Goal: Task Accomplishment & Management: Manage account settings

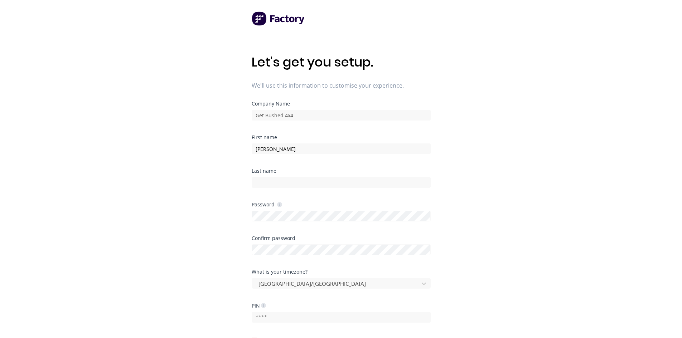
type input "[PERSON_NAME]"
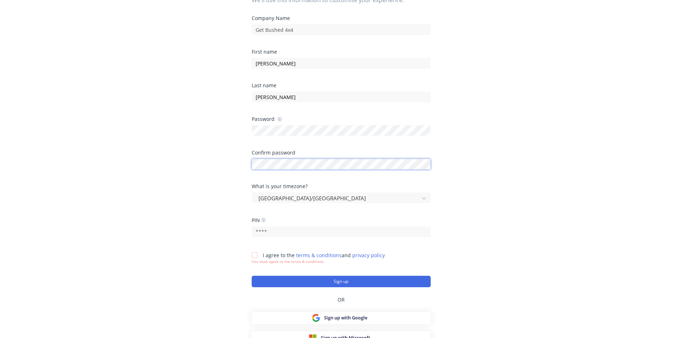
scroll to position [92, 0]
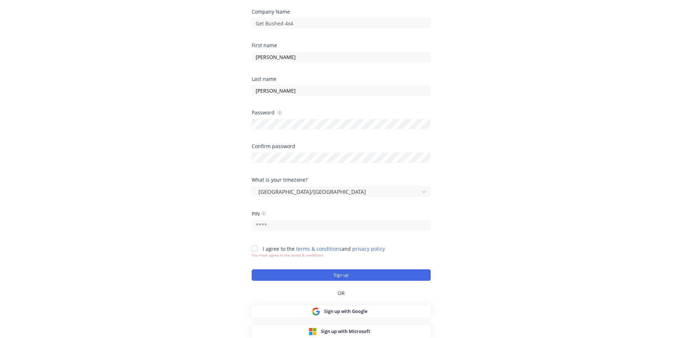
click at [254, 248] on div at bounding box center [254, 248] width 14 height 14
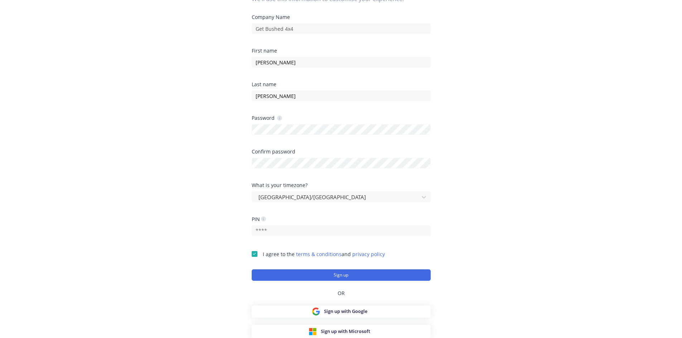
scroll to position [87, 0]
click at [285, 232] on input "text" at bounding box center [340, 230] width 179 height 11
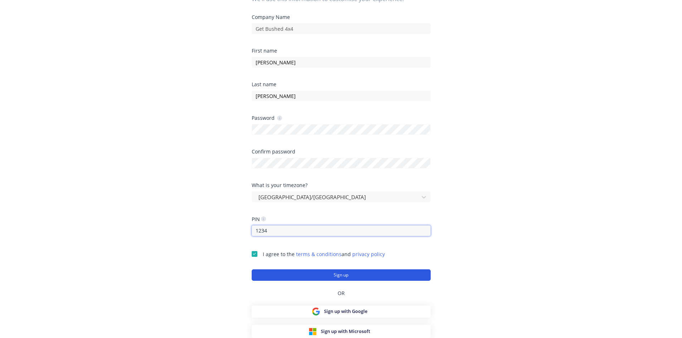
type input "1234"
click at [349, 274] on button "Sign up" at bounding box center [340, 274] width 179 height 11
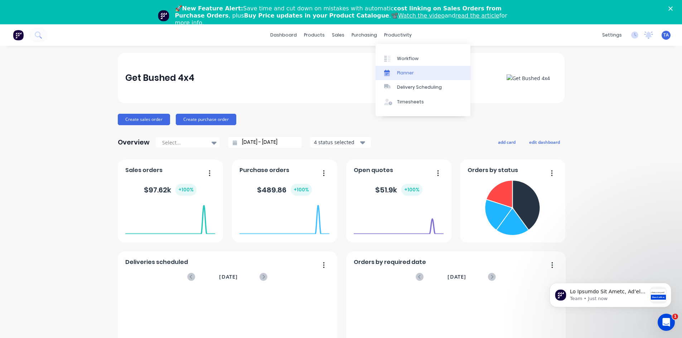
click at [406, 70] on div "Planner" at bounding box center [405, 73] width 17 height 6
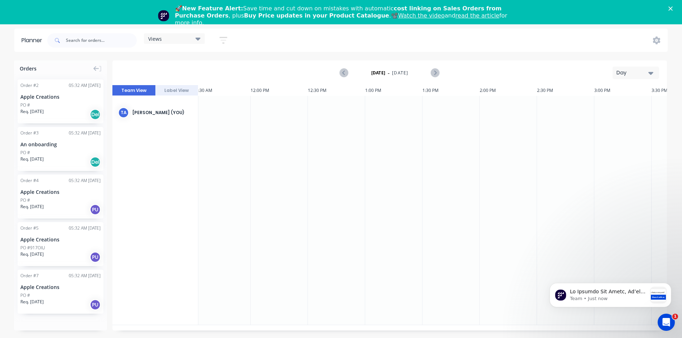
scroll to position [0, 1295]
click at [648, 72] on div "Day" at bounding box center [632, 73] width 33 height 8
click at [611, 117] on div "Month" at bounding box center [622, 120] width 71 height 14
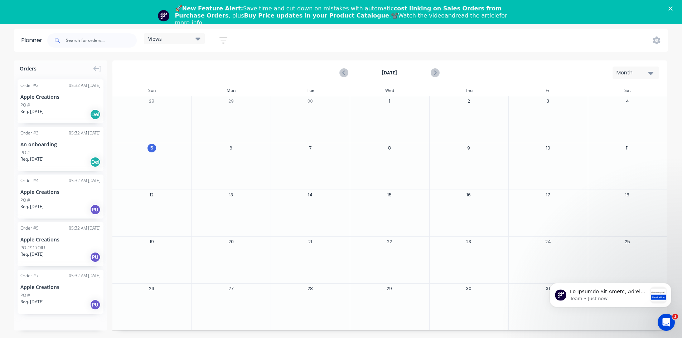
click at [215, 147] on div "6" at bounding box center [230, 166] width 79 height 47
click at [233, 149] on button "6" at bounding box center [230, 148] width 9 height 9
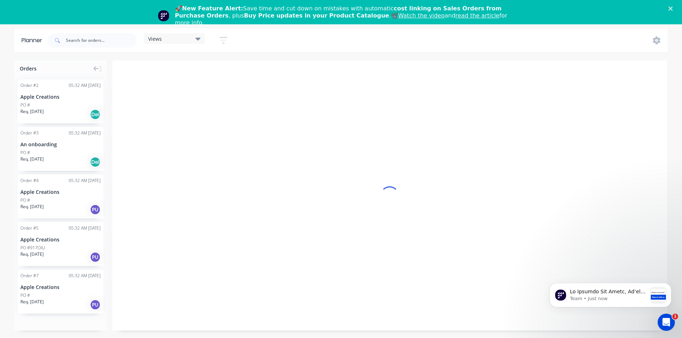
scroll to position [0, 1260]
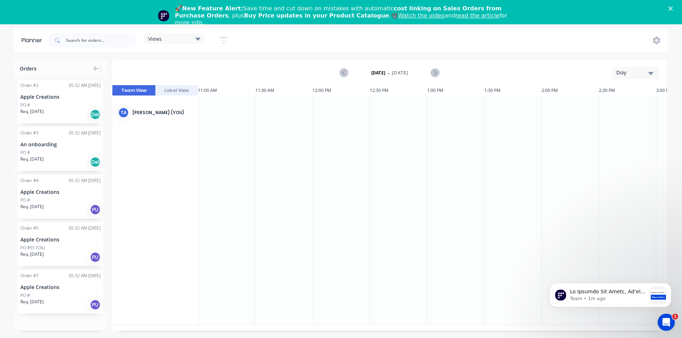
click at [675, 5] on div "🚀 New Feature Alert: Save time and cut down on mistakes with automatic cost lin…" at bounding box center [341, 16] width 682 height 26
click at [672, 8] on polygon "Close" at bounding box center [670, 8] width 4 height 4
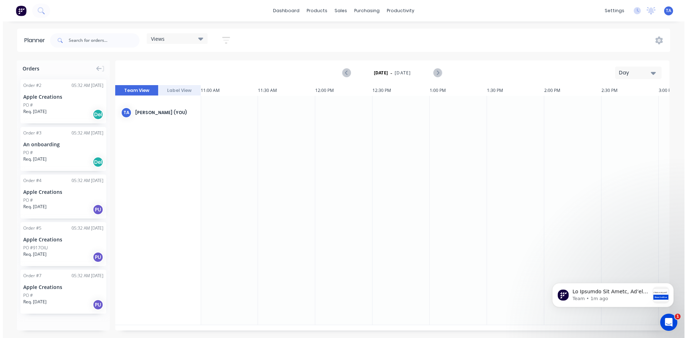
scroll to position [0, 0]
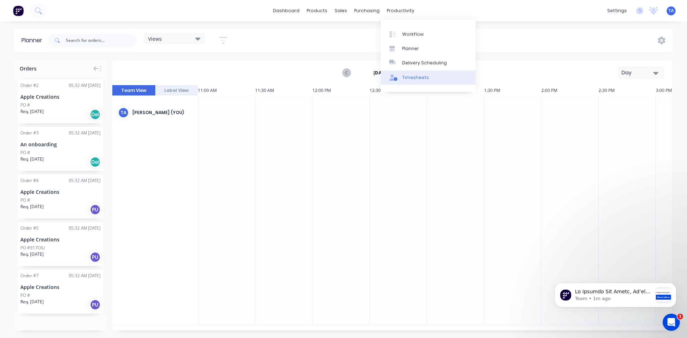
click at [420, 77] on div "Timesheets" at bounding box center [415, 77] width 27 height 6
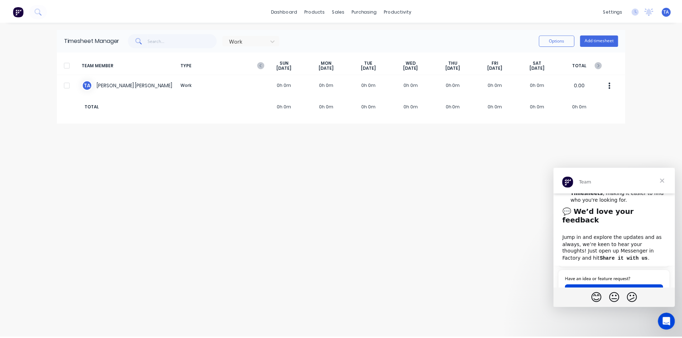
scroll to position [330, 0]
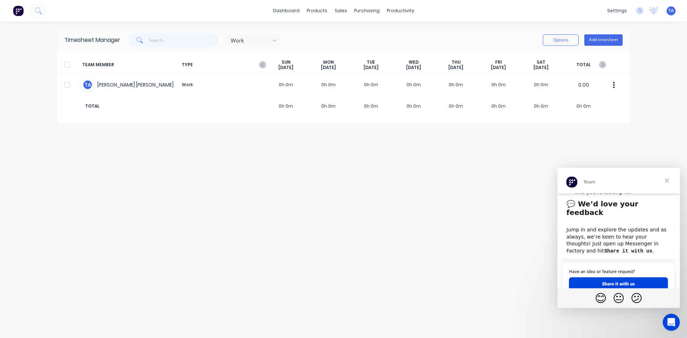
click at [668, 184] on span "Close" at bounding box center [667, 181] width 26 height 26
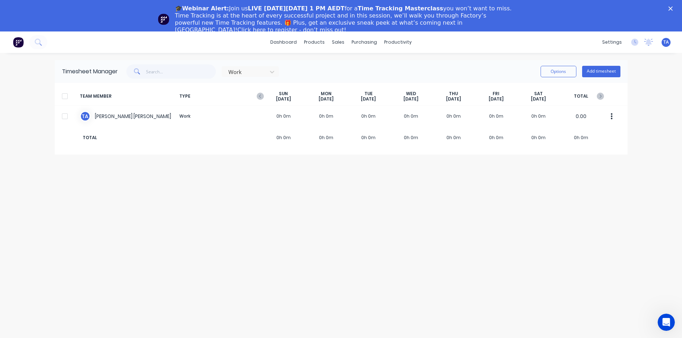
scroll to position [0, 0]
click at [636, 41] on icon at bounding box center [634, 42] width 7 height 7
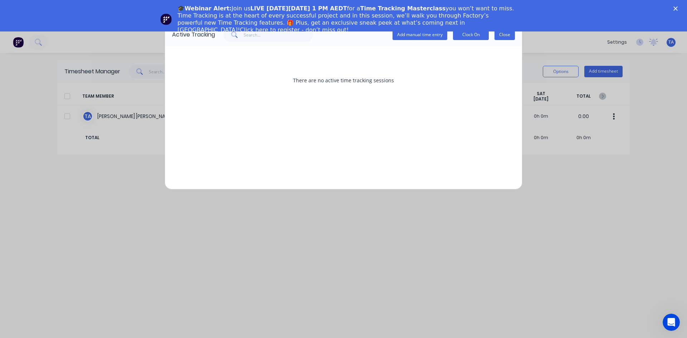
click at [500, 34] on button "Close" at bounding box center [504, 34] width 20 height 11
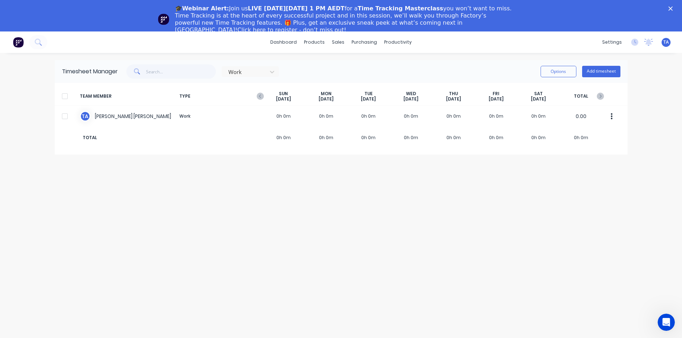
click at [18, 45] on img at bounding box center [18, 42] width 11 height 11
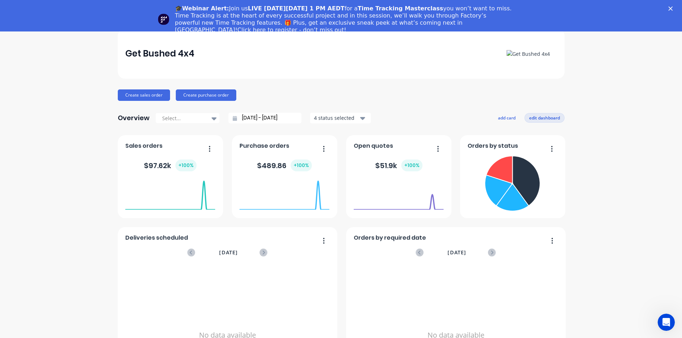
click at [545, 117] on button "edit dashboard" at bounding box center [544, 117] width 40 height 9
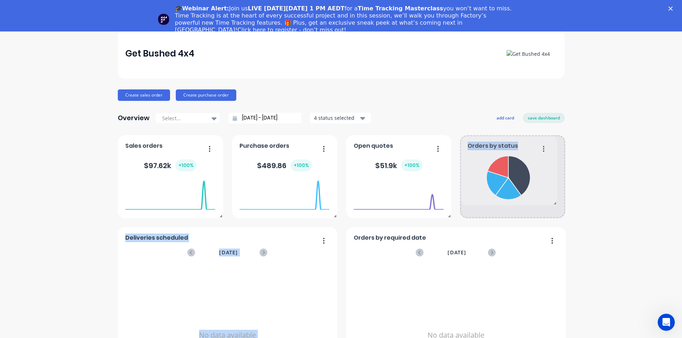
drag, startPoint x: 560, startPoint y: 218, endPoint x: 563, endPoint y: 205, distance: 13.3
click at [563, 205] on div "Get Bushed 4x4 Create sales order Create purchase order Overview Select... [DAT…" at bounding box center [341, 215] width 682 height 373
click at [558, 218] on div "Deliveries scheduled [DATE] No data available Orders by status Orders by requir…" at bounding box center [341, 268] width 446 height 267
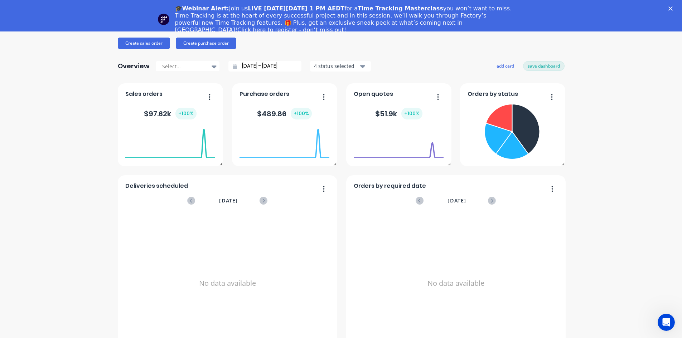
scroll to position [71, 0]
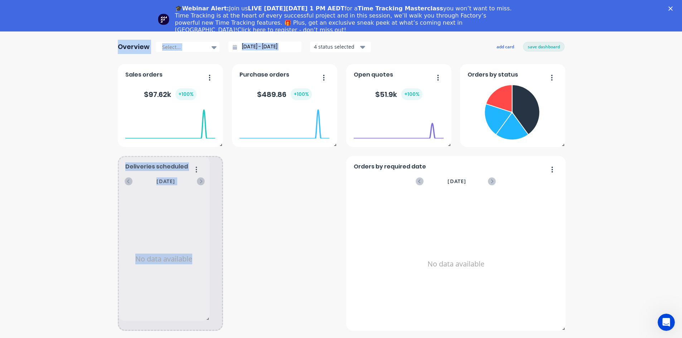
drag, startPoint x: 333, startPoint y: 329, endPoint x: 205, endPoint y: 319, distance: 127.8
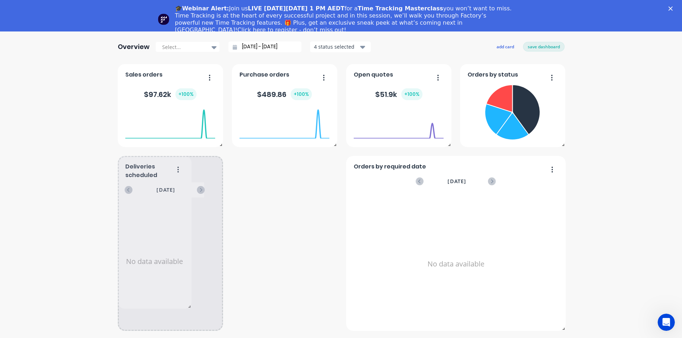
drag, startPoint x: 332, startPoint y: 329, endPoint x: 187, endPoint y: 306, distance: 147.0
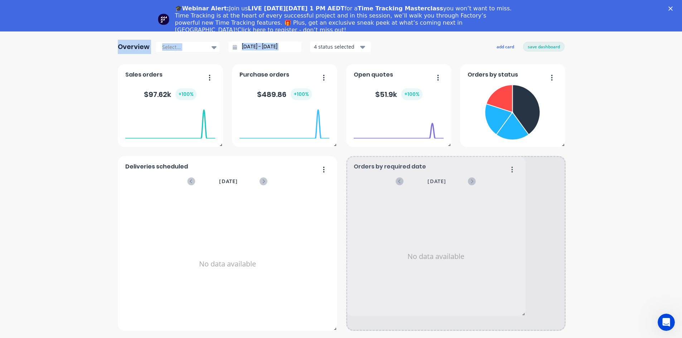
drag, startPoint x: 561, startPoint y: 328, endPoint x: 647, endPoint y: 313, distance: 87.5
click at [647, 313] on div "Get Bushed 4x4 Create sales order Create purchase order Overview Select... [DAT…" at bounding box center [341, 143] width 682 height 373
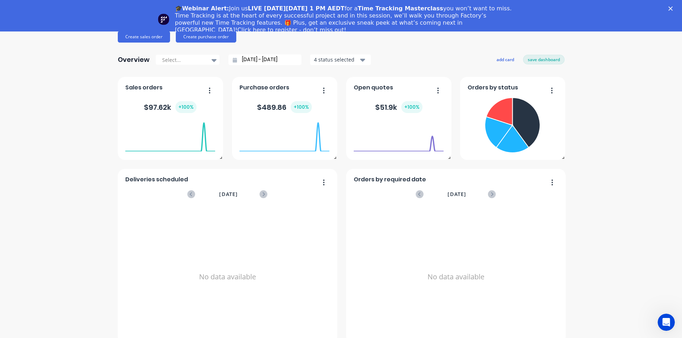
scroll to position [0, 0]
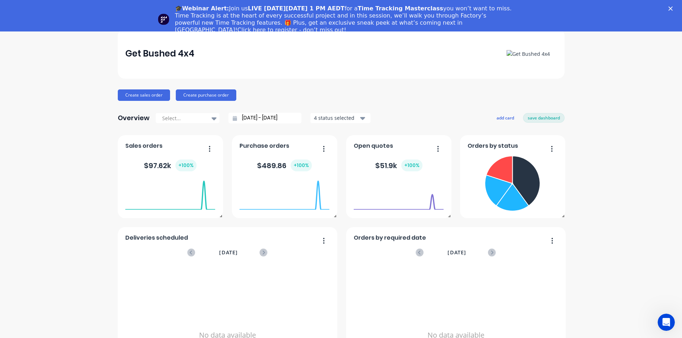
click at [355, 121] on div "4 status selected" at bounding box center [336, 118] width 45 height 8
click at [222, 117] on div "Select... [DATE] - [DATE] 4 status selected Include draft Include archived Incl…" at bounding box center [262, 118] width 215 height 11
click at [201, 119] on div at bounding box center [183, 118] width 45 height 9
click at [556, 117] on button "save dashboard" at bounding box center [543, 117] width 41 height 9
